Goal: Task Accomplishment & Management: Manage account settings

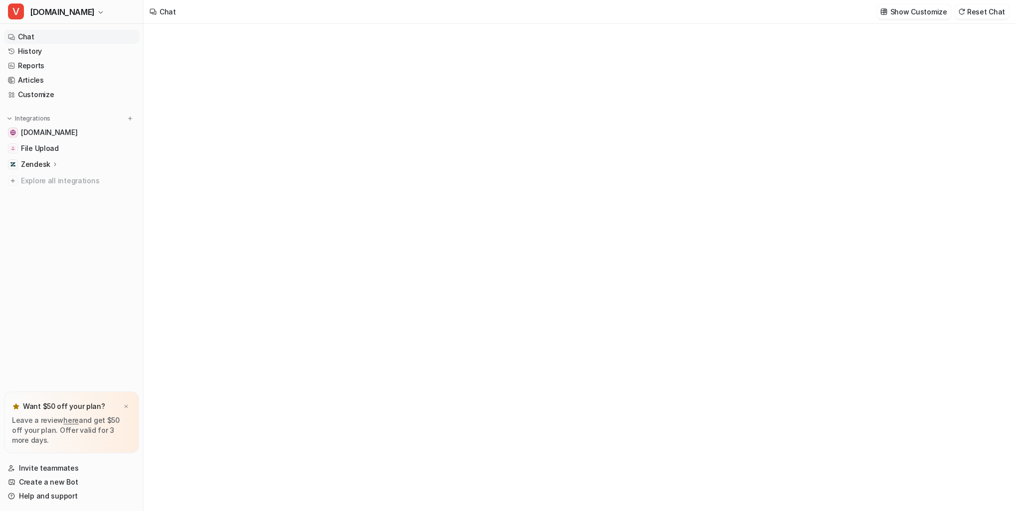
type textarea "**********"
click at [98, 11] on icon "button" at bounding box center [101, 12] width 6 height 6
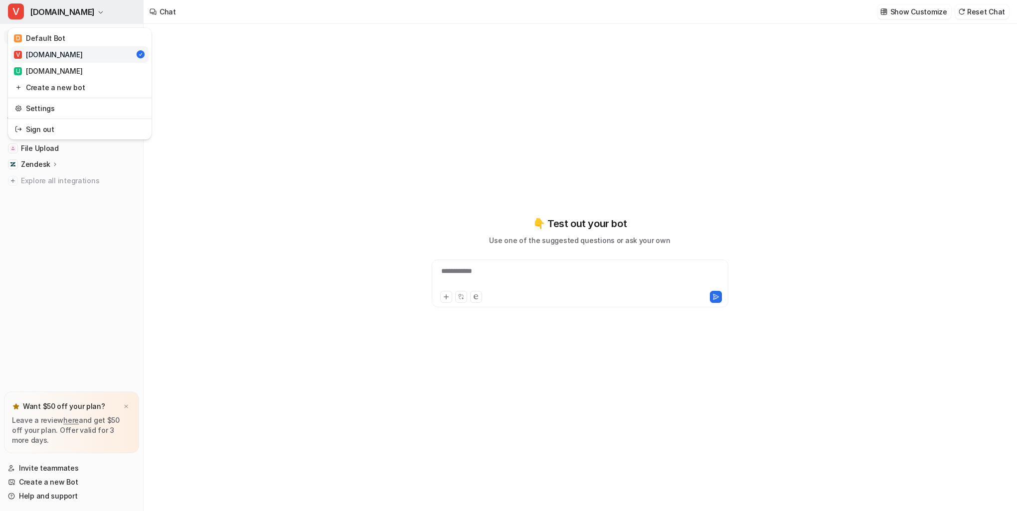
click at [98, 11] on icon "button" at bounding box center [101, 12] width 6 height 6
click at [79, 16] on span "[DOMAIN_NAME]" at bounding box center [62, 12] width 65 height 14
click at [51, 107] on link "Settings" at bounding box center [80, 108] width 138 height 16
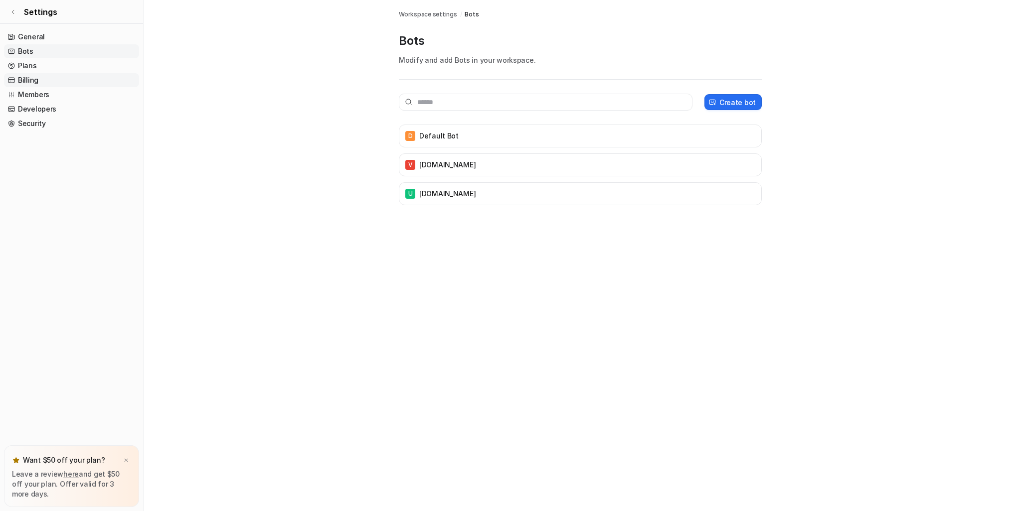
click at [36, 81] on link "Billing" at bounding box center [71, 80] width 135 height 14
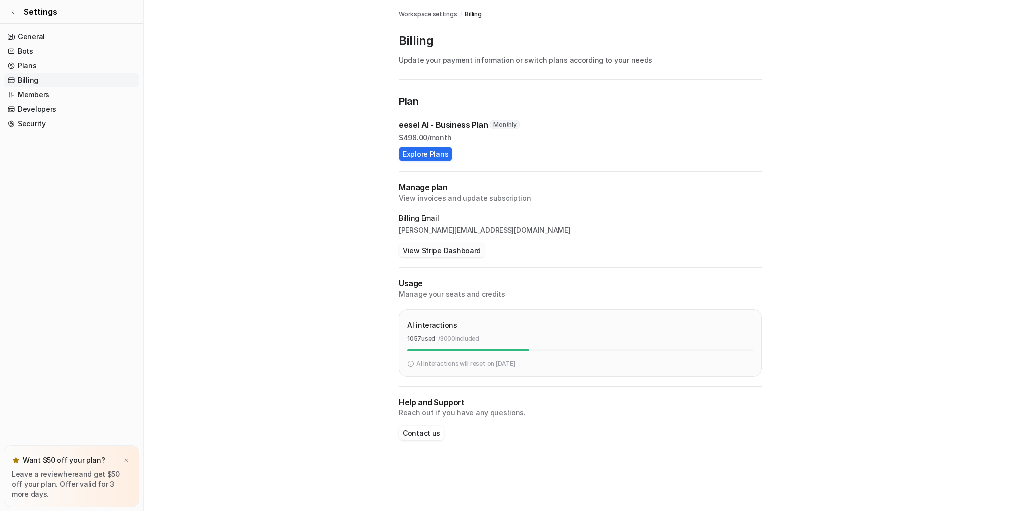
click at [431, 252] on button "View Stripe Dashboard" at bounding box center [442, 250] width 86 height 14
